Goal: Check status: Check status

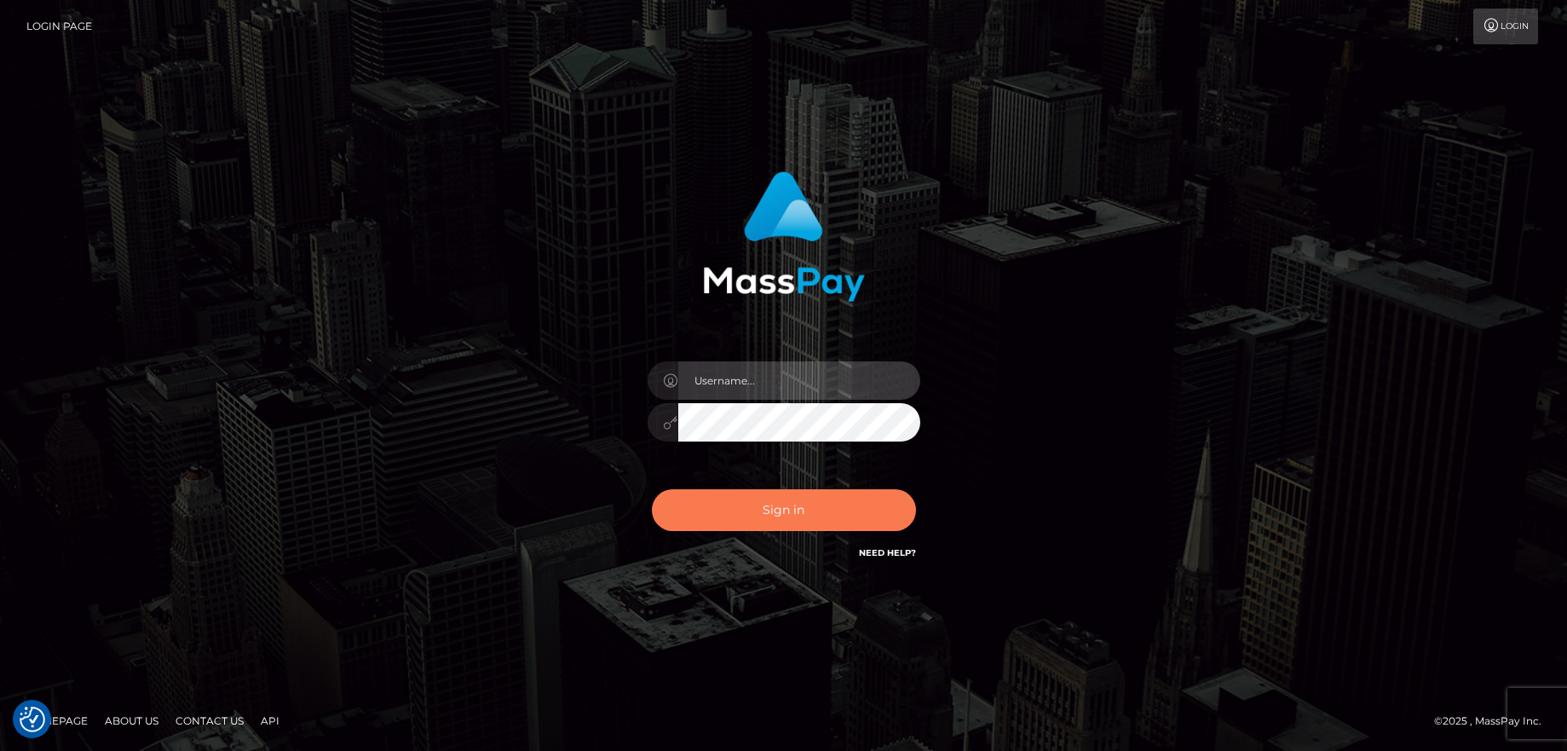
type input "balsaberisic"
click at [757, 499] on button "Sign in" at bounding box center [784, 510] width 264 height 42
type input "balsaberisic"
click at [757, 499] on button "Sign in" at bounding box center [784, 510] width 264 height 42
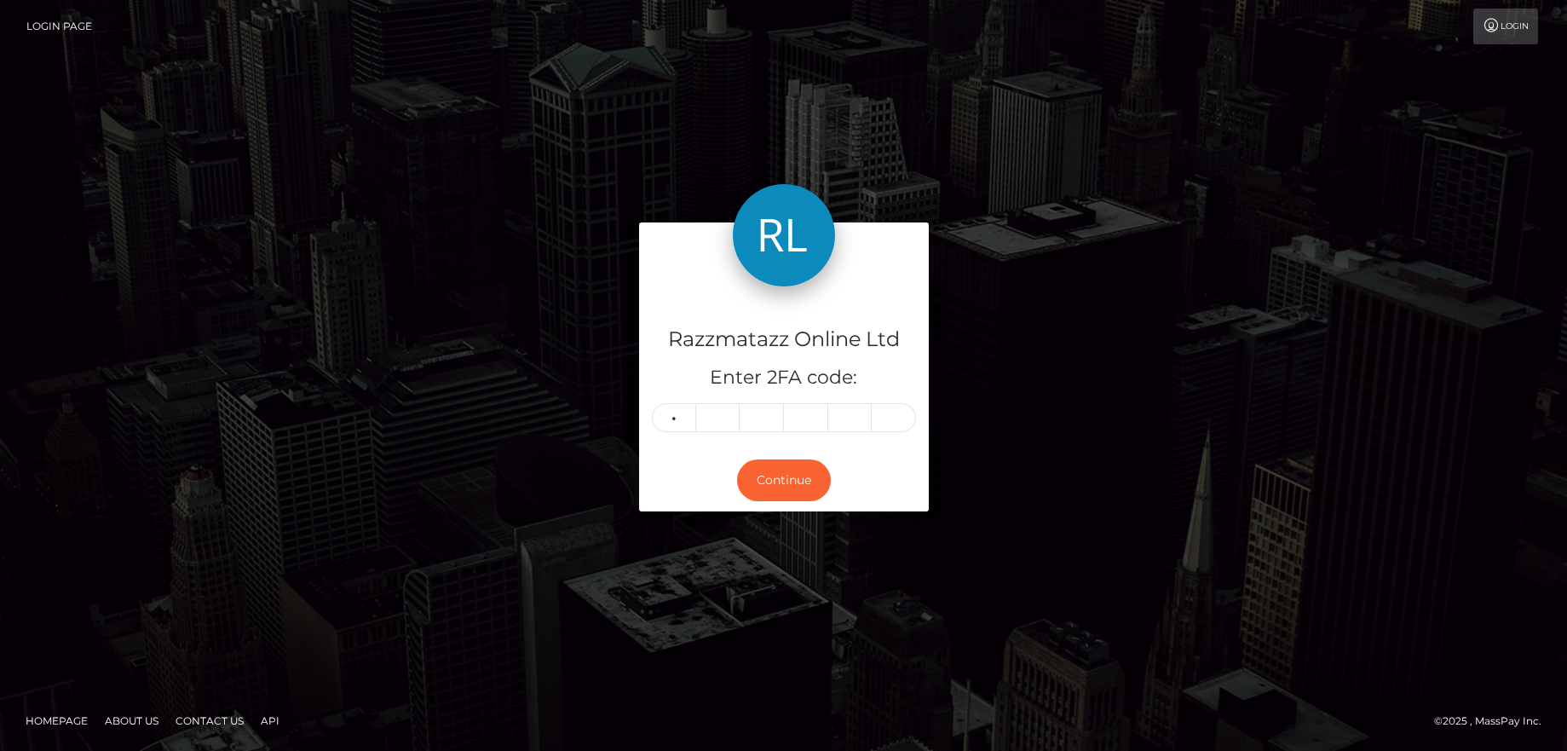
type input "1"
type input "6"
type input "0"
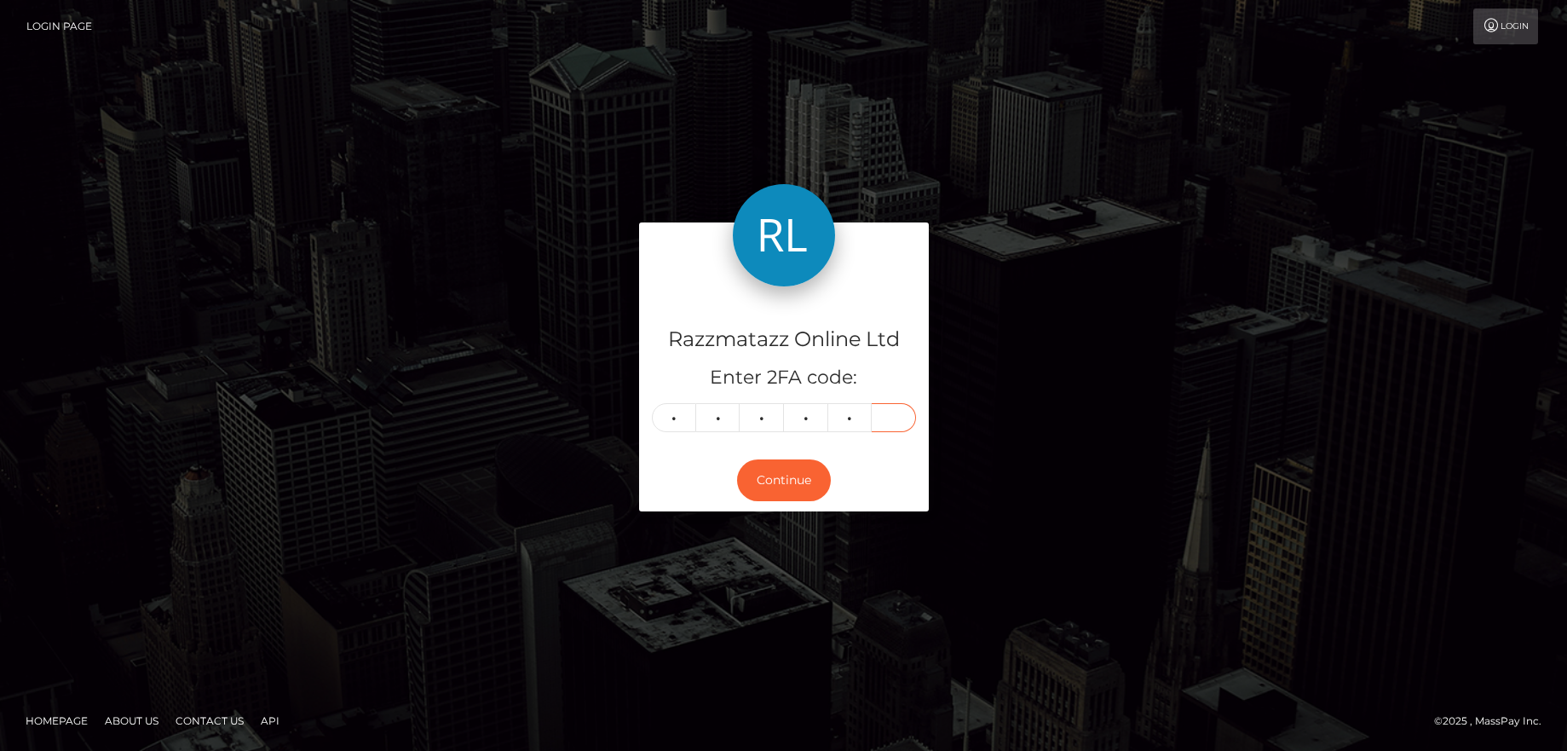
type input "2"
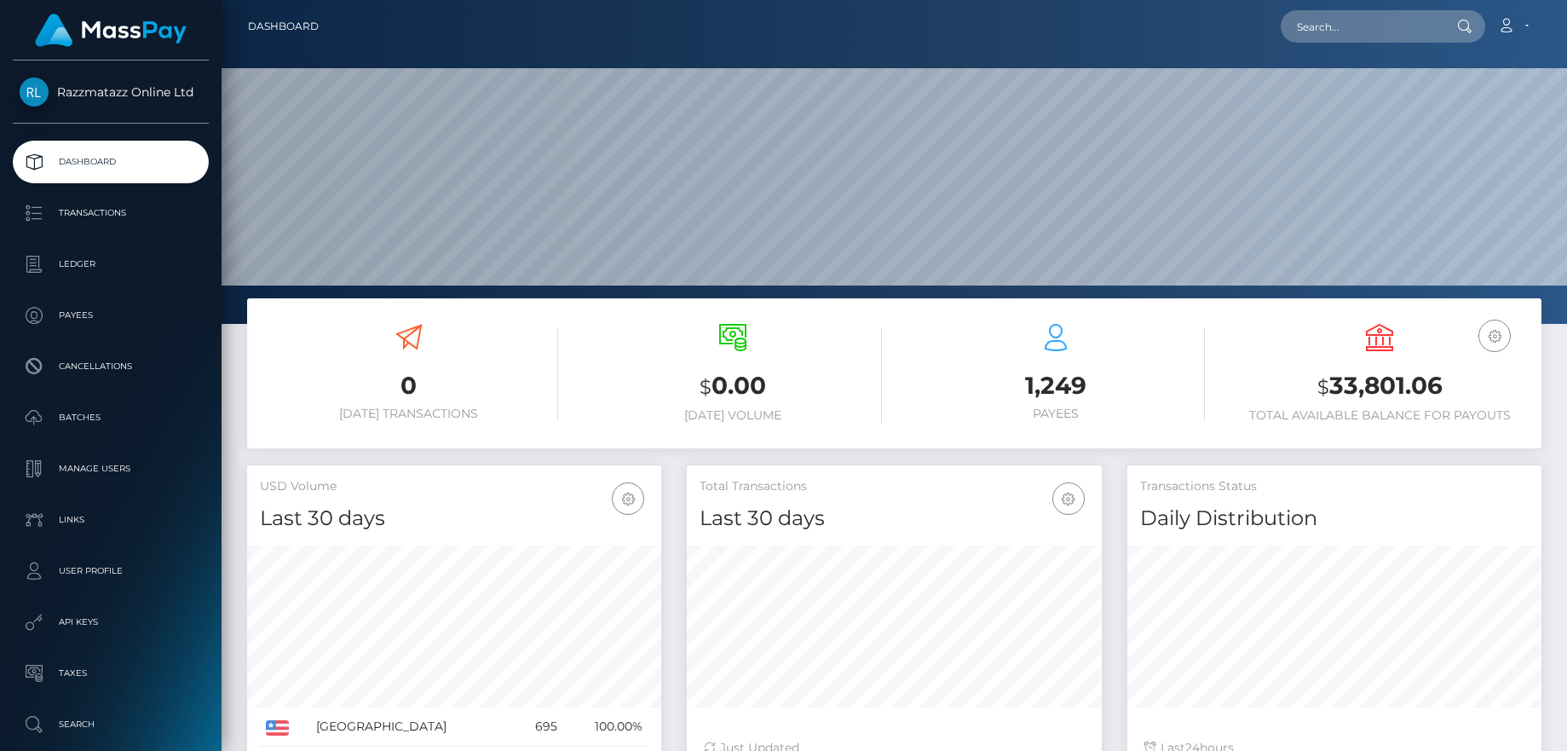
scroll to position [302, 415]
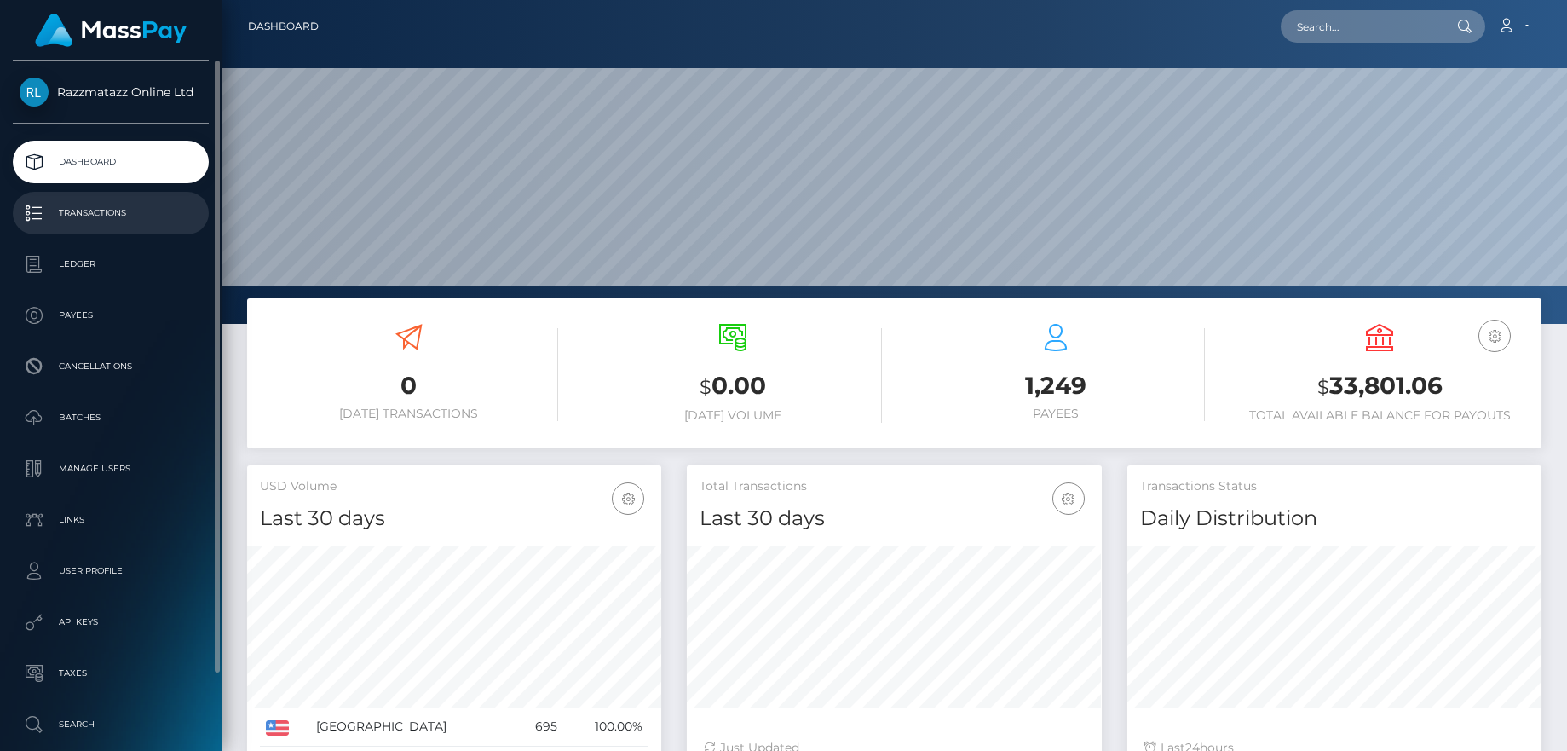
click at [83, 216] on p "Transactions" at bounding box center [111, 213] width 182 height 26
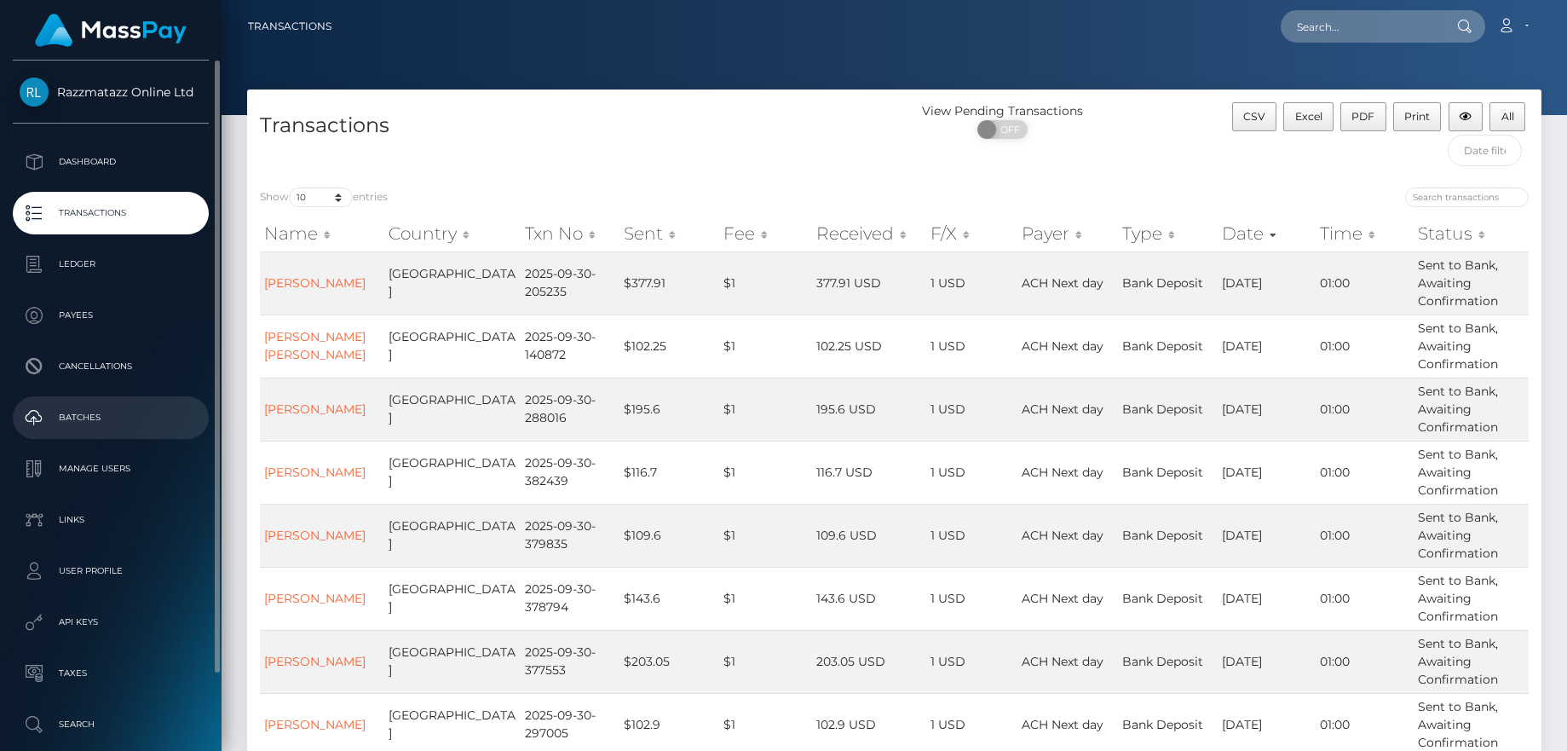
click at [97, 407] on p "Batches" at bounding box center [111, 418] width 182 height 26
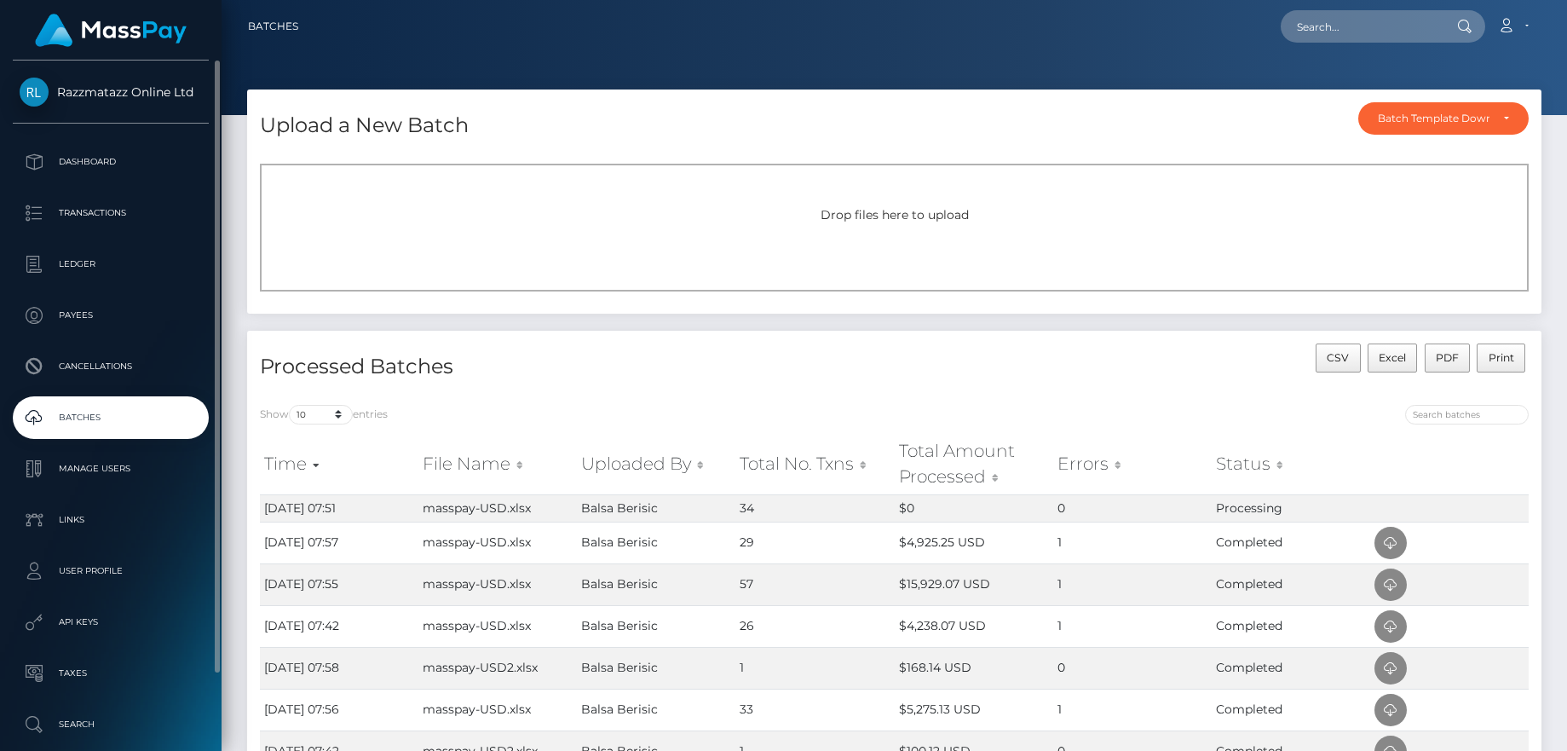
click at [135, 405] on p "Batches" at bounding box center [111, 418] width 182 height 26
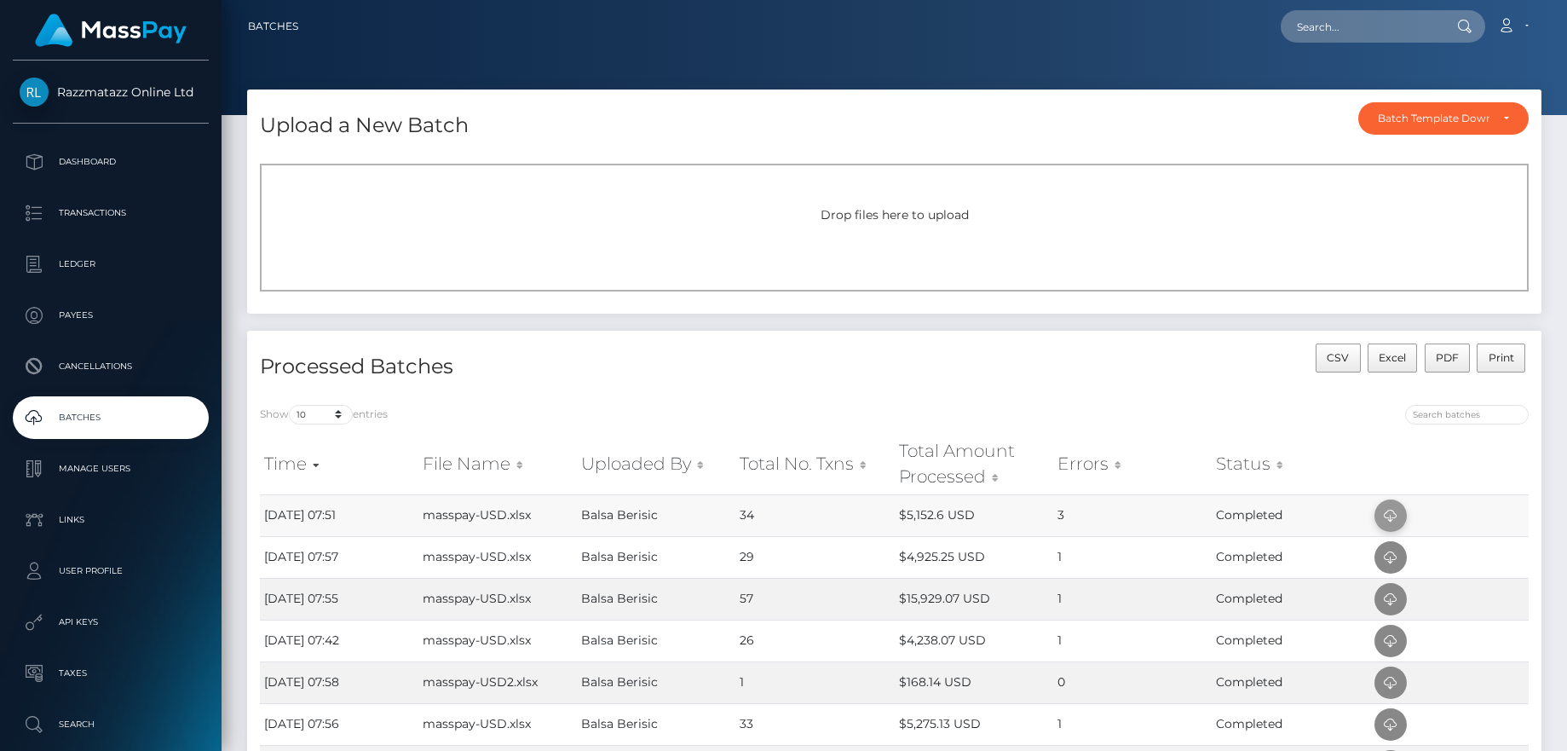
click at [1398, 519] on icon at bounding box center [1390, 515] width 20 height 21
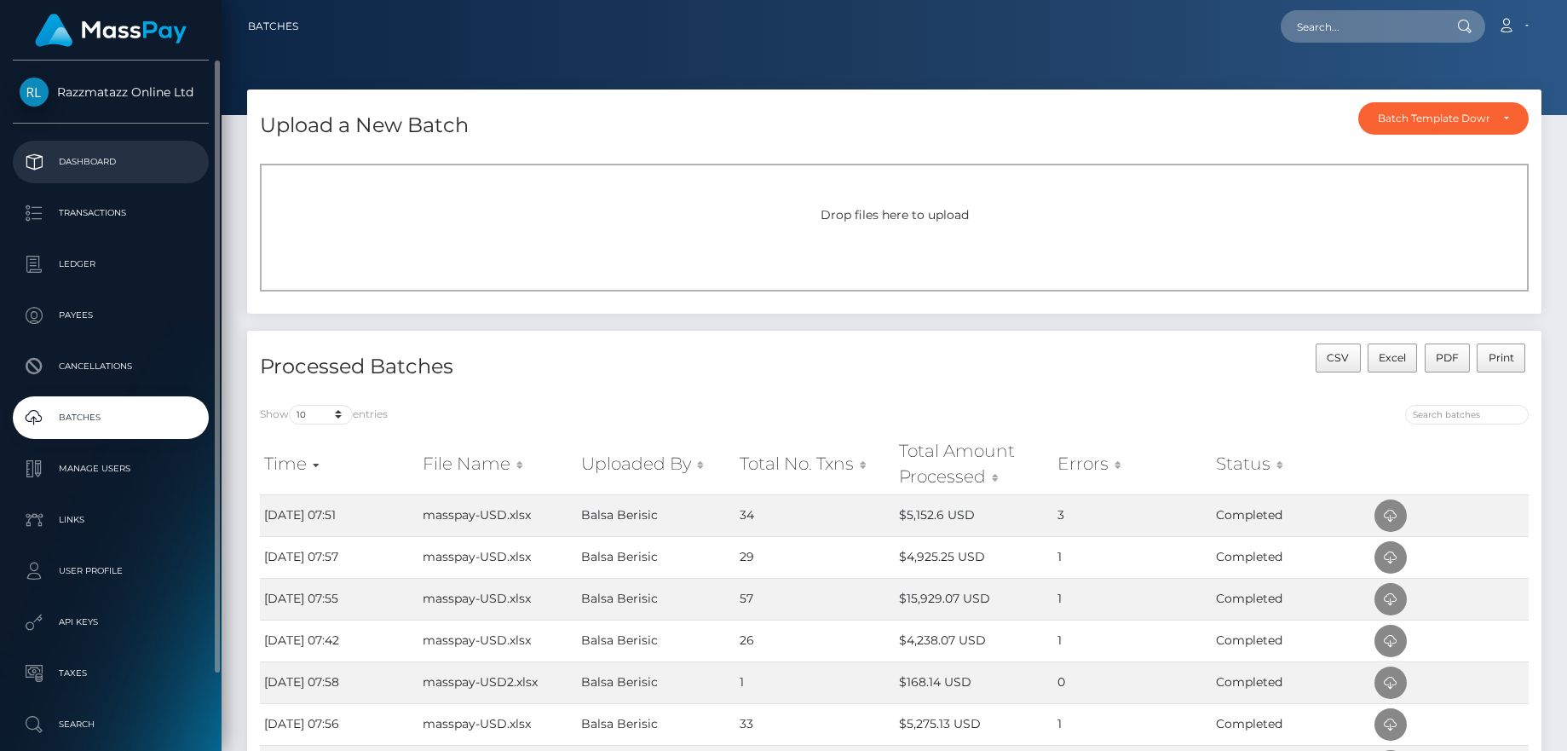
click at [124, 142] on link "Dashboard" at bounding box center [111, 162] width 196 height 43
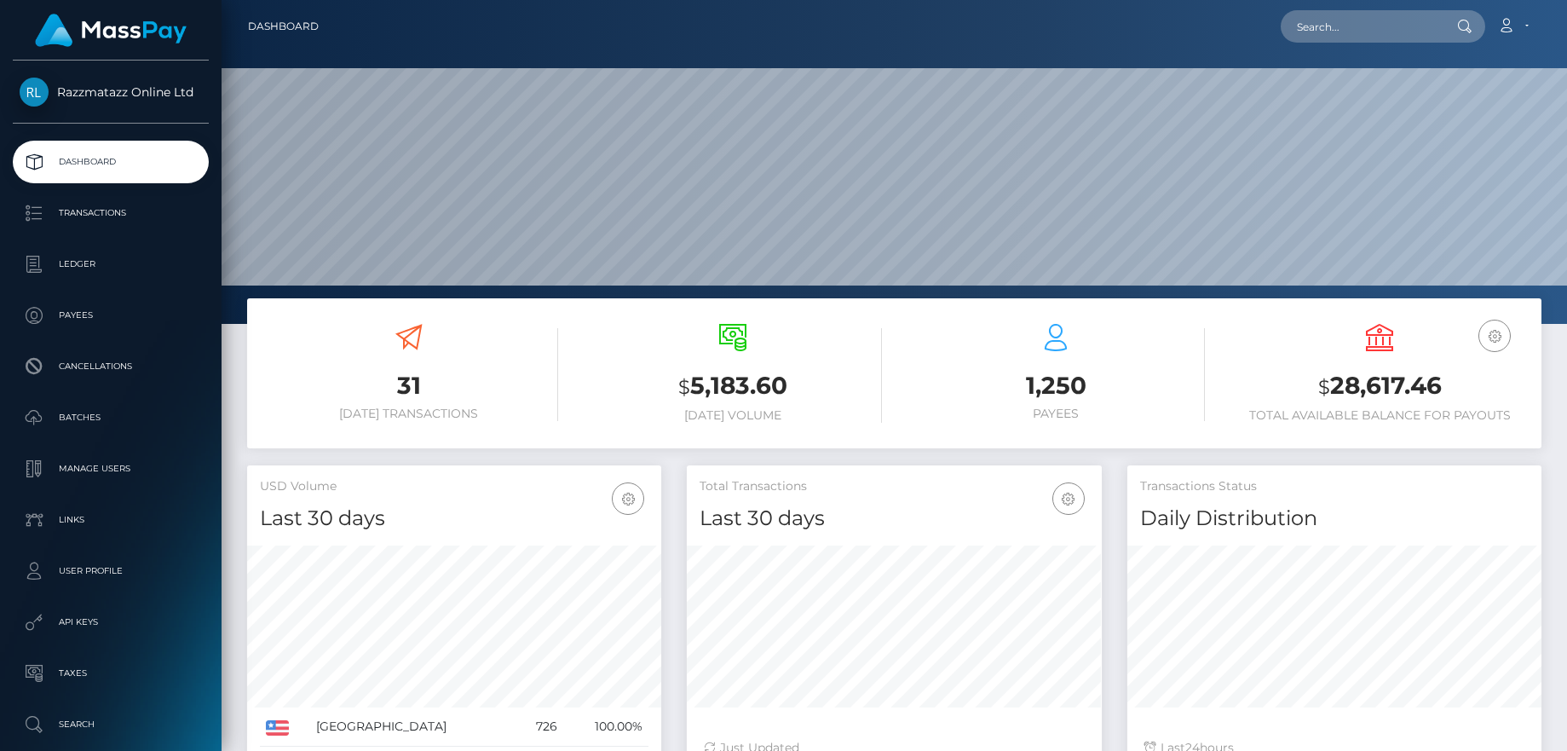
scroll to position [302, 415]
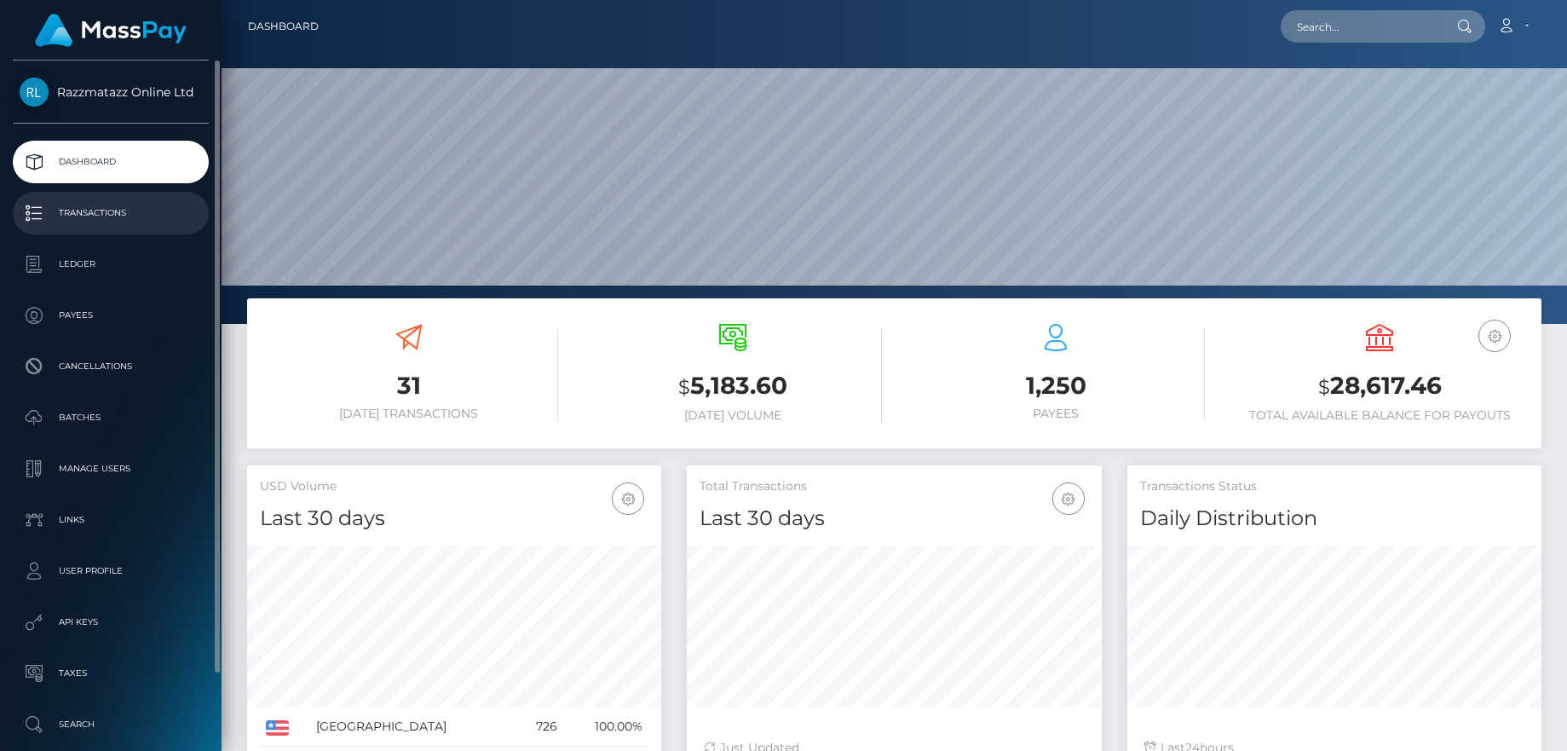
click at [103, 216] on p "Transactions" at bounding box center [111, 213] width 182 height 26
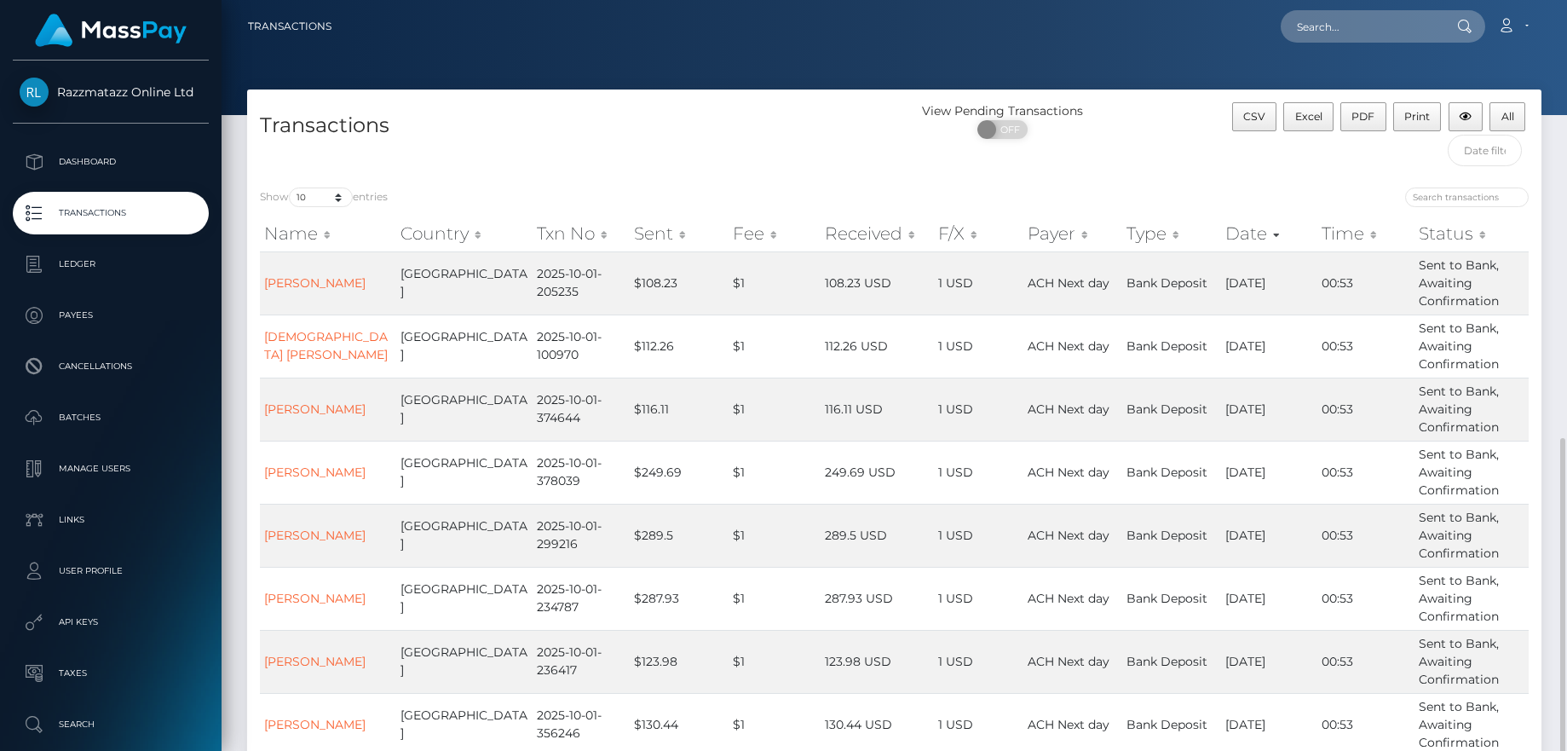
scroll to position [303, 0]
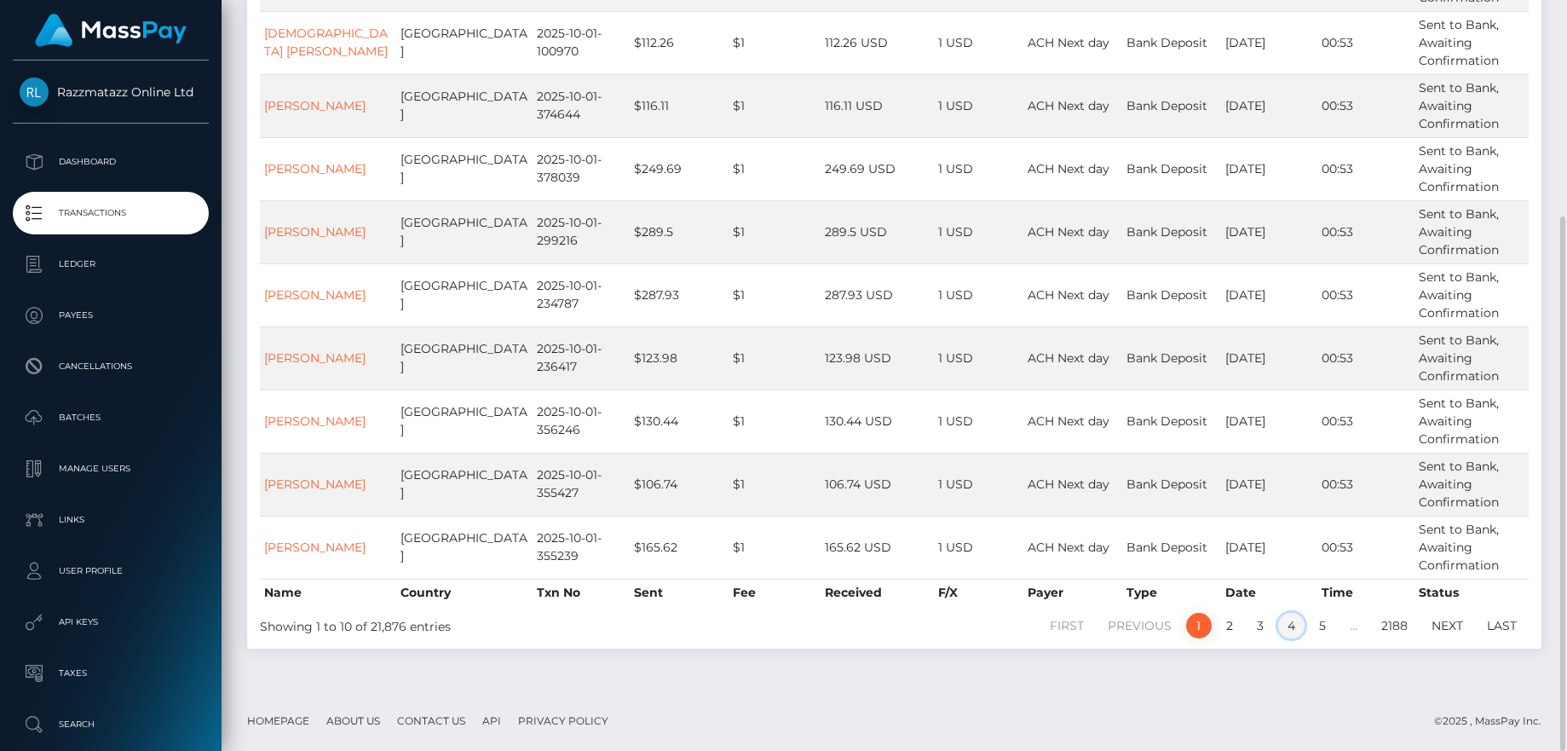
click at [1287, 626] on link "4" at bounding box center [1291, 626] width 26 height 26
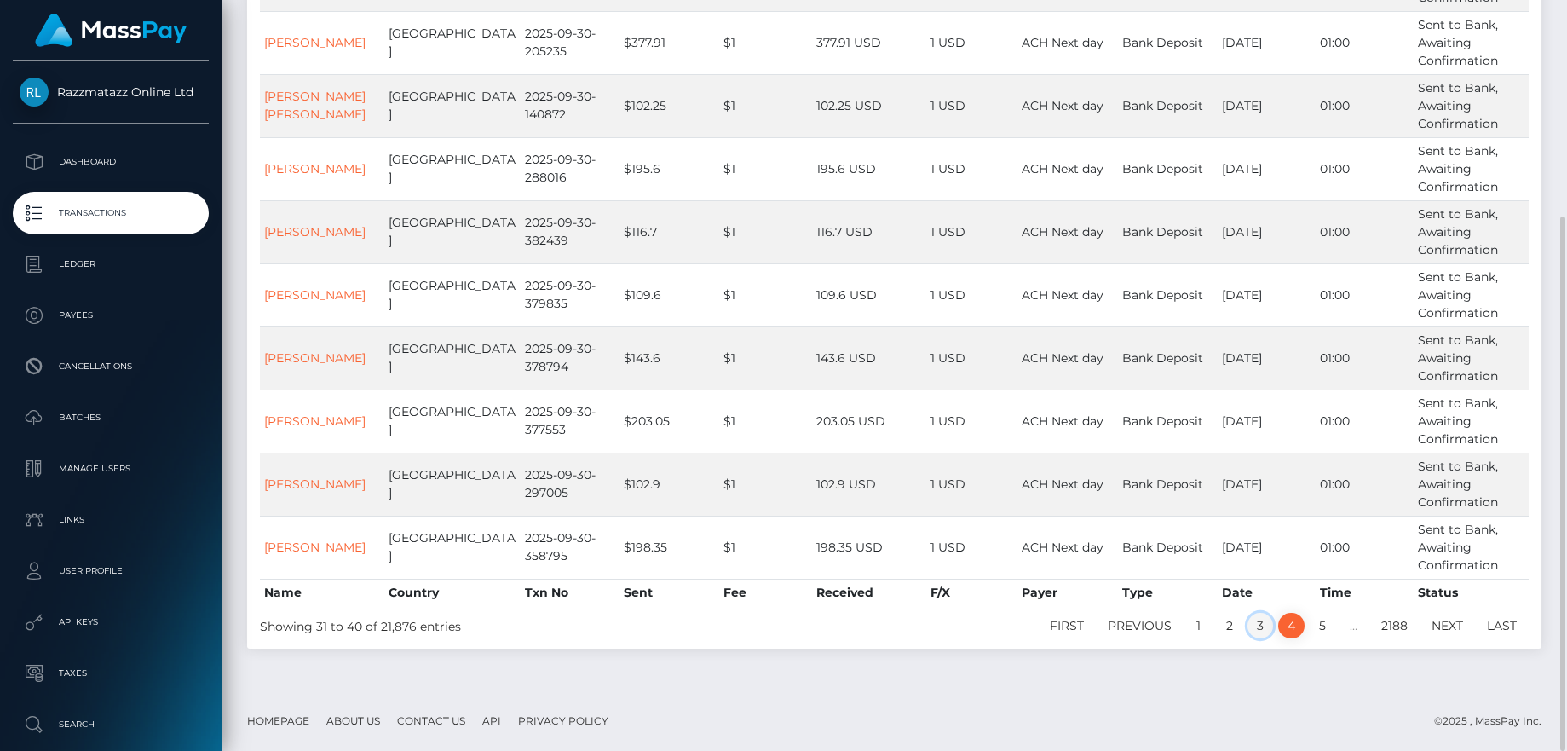
click at [1264, 623] on link "3" at bounding box center [1260, 626] width 26 height 26
click at [1223, 625] on link "2" at bounding box center [1230, 626] width 26 height 26
click at [1200, 625] on link "1" at bounding box center [1199, 626] width 26 height 26
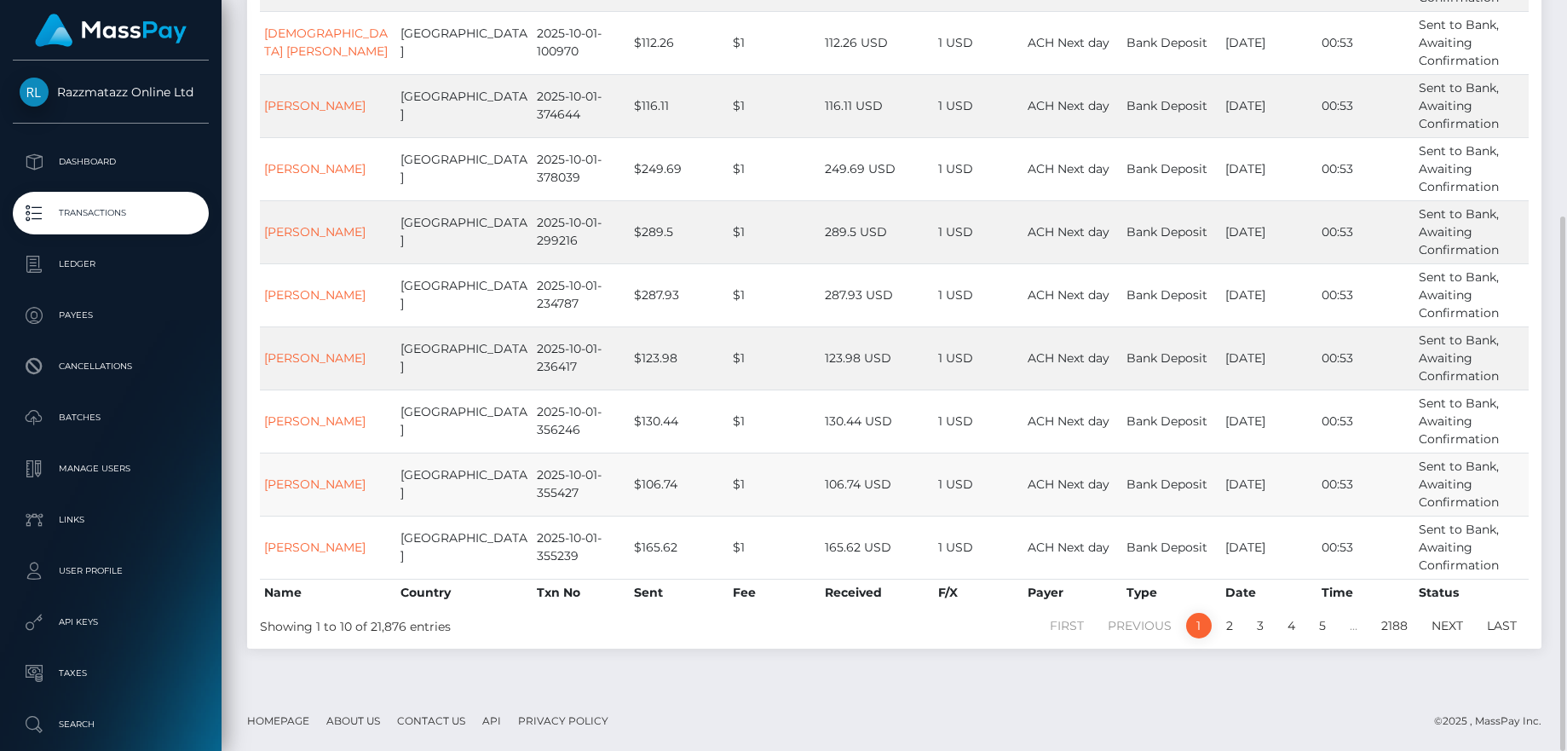
scroll to position [176, 0]
